Goal: Transaction & Acquisition: Purchase product/service

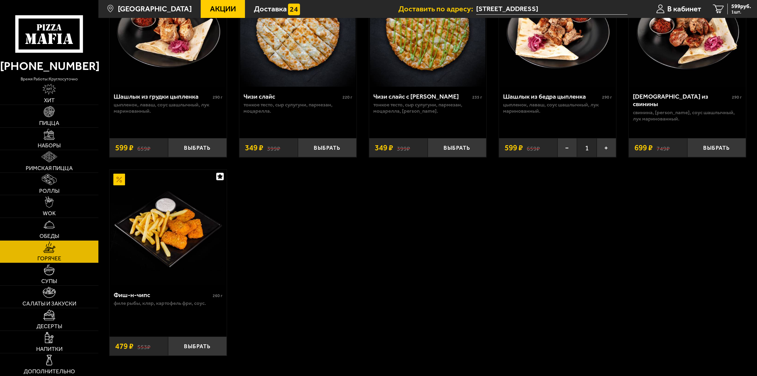
click at [223, 348] on button "Выбрать" at bounding box center [197, 346] width 59 height 19
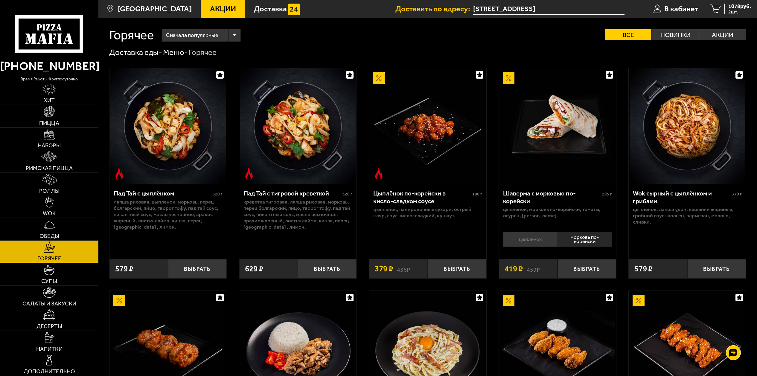
click at [212, 1] on link "Акции" at bounding box center [223, 9] width 44 height 18
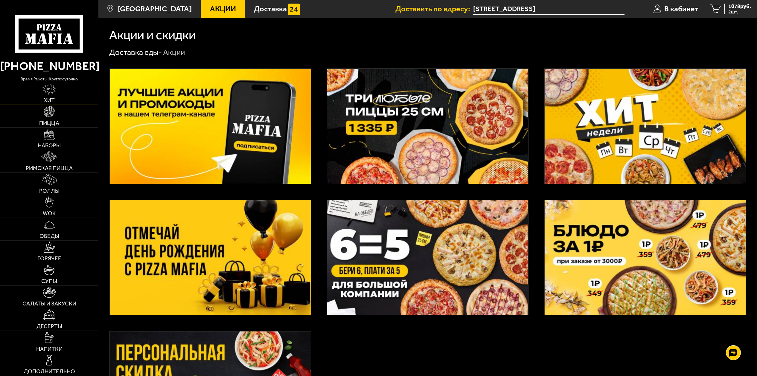
click at [50, 91] on img at bounding box center [48, 89] width 13 height 11
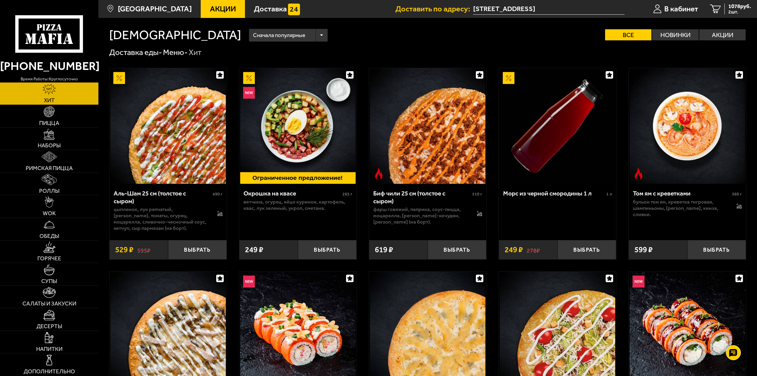
click at [268, 40] on div "Сначала популярные Все Новинки Акции Пожелания Острое блюдо цыпленок лук репчат…" at bounding box center [493, 35] width 505 height 13
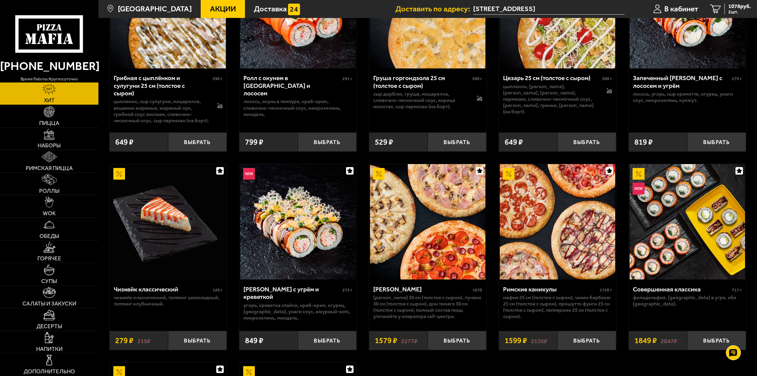
scroll to position [329, 0]
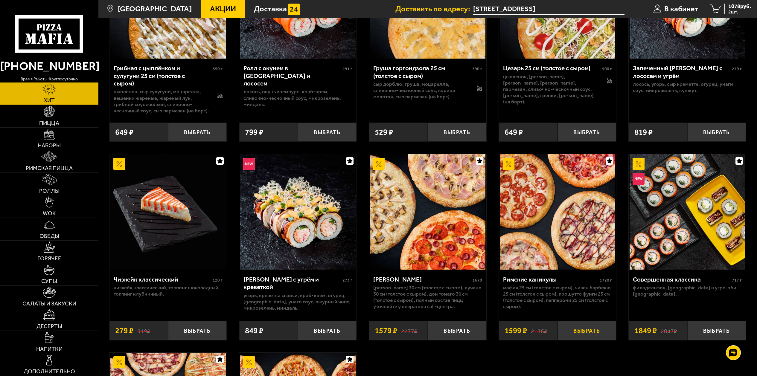
click at [582, 329] on button "Выбрать" at bounding box center [586, 330] width 59 height 19
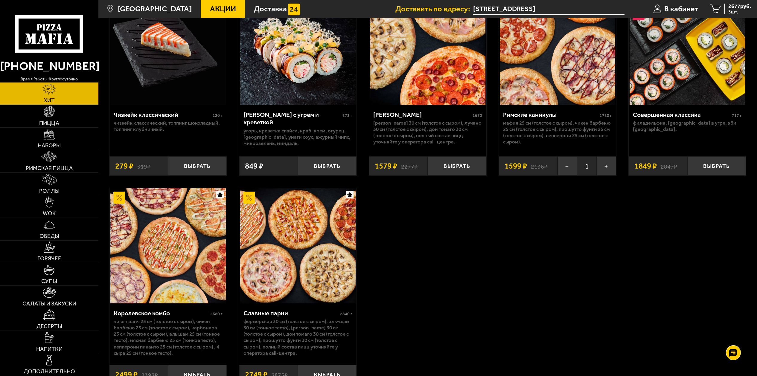
scroll to position [389, 0]
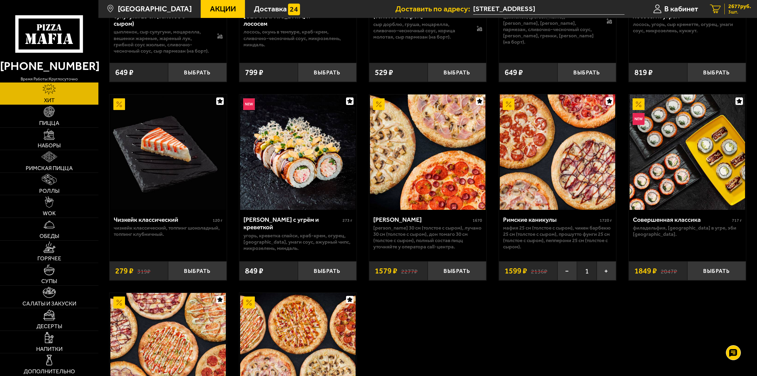
click at [733, 9] on span "2677 руб." at bounding box center [739, 6] width 23 height 5
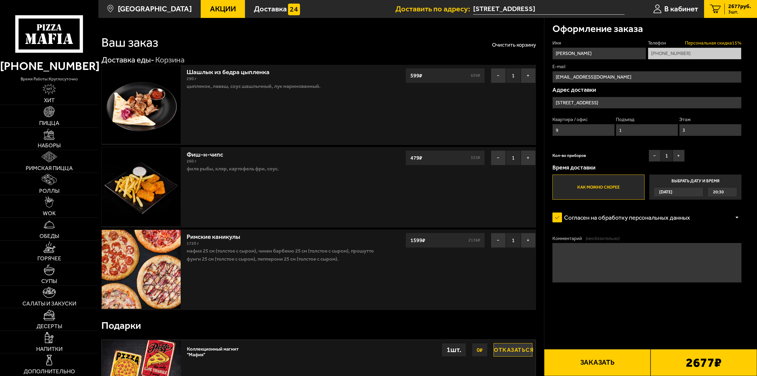
click at [736, 43] on span "Персональная скидка 15 %" at bounding box center [713, 43] width 57 height 7
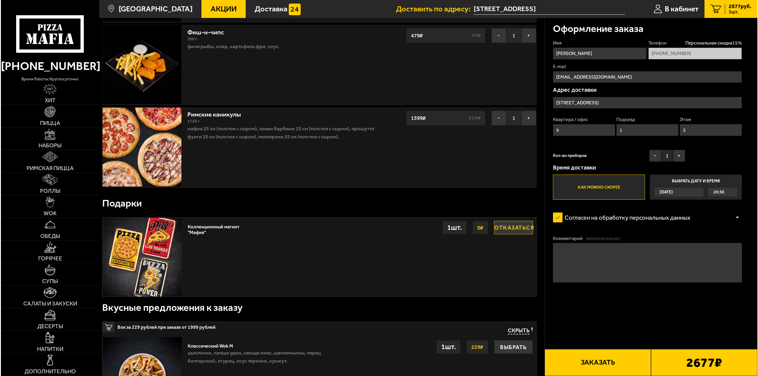
scroll to position [120, 0]
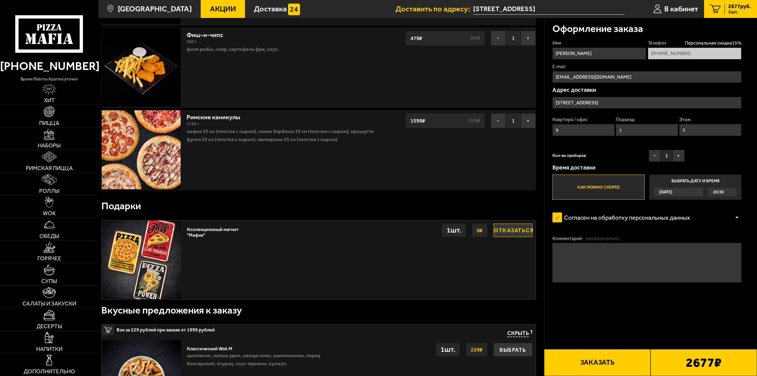
click at [635, 356] on button "Заказать" at bounding box center [597, 362] width 106 height 27
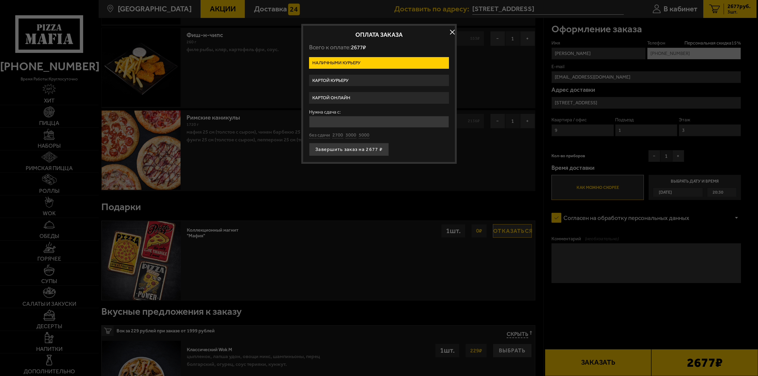
click at [366, 77] on label "Картой курьеру" at bounding box center [379, 81] width 140 height 12
click at [0, 0] on input "Картой курьеру" at bounding box center [0, 0] width 0 height 0
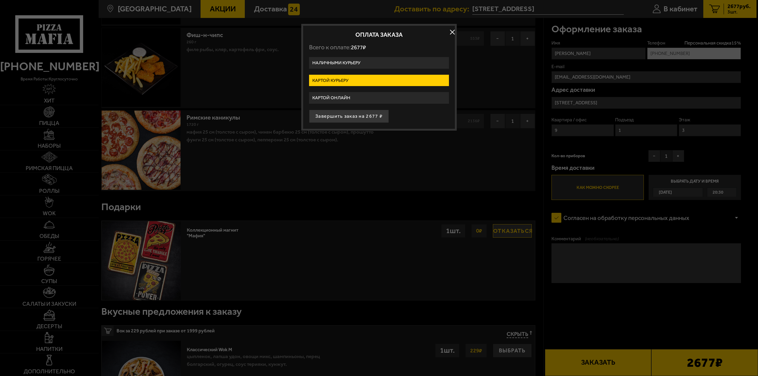
click at [366, 114] on button "Завершить заказ на 2677 ₽" at bounding box center [349, 116] width 80 height 13
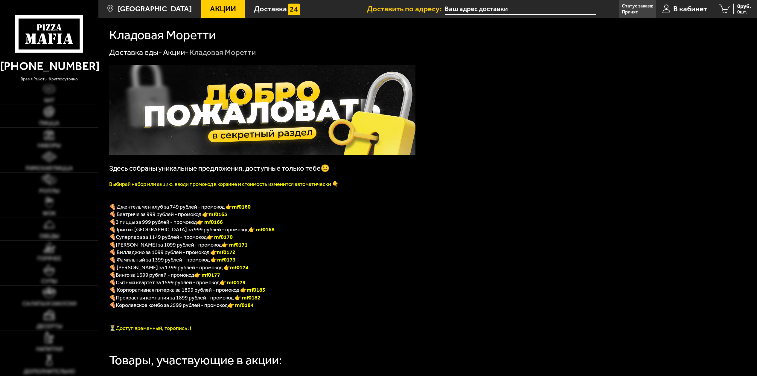
type input "[STREET_ADDRESS]"
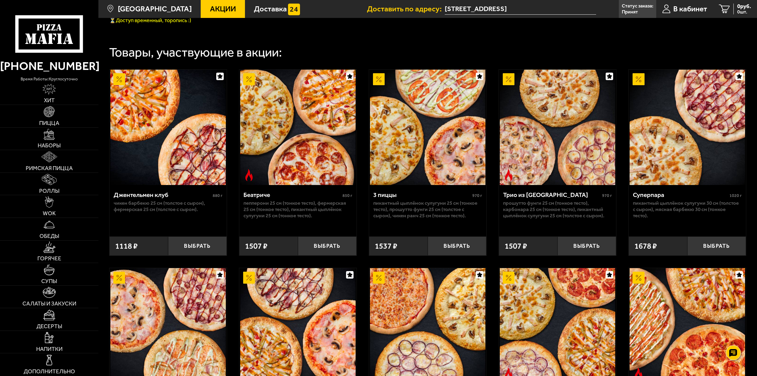
scroll to position [299, 0]
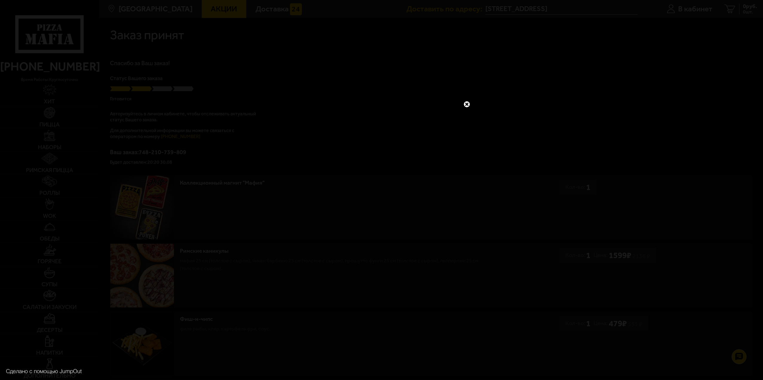
click at [468, 105] on link at bounding box center [467, 104] width 8 height 8
